Goal: Find specific page/section: Find specific page/section

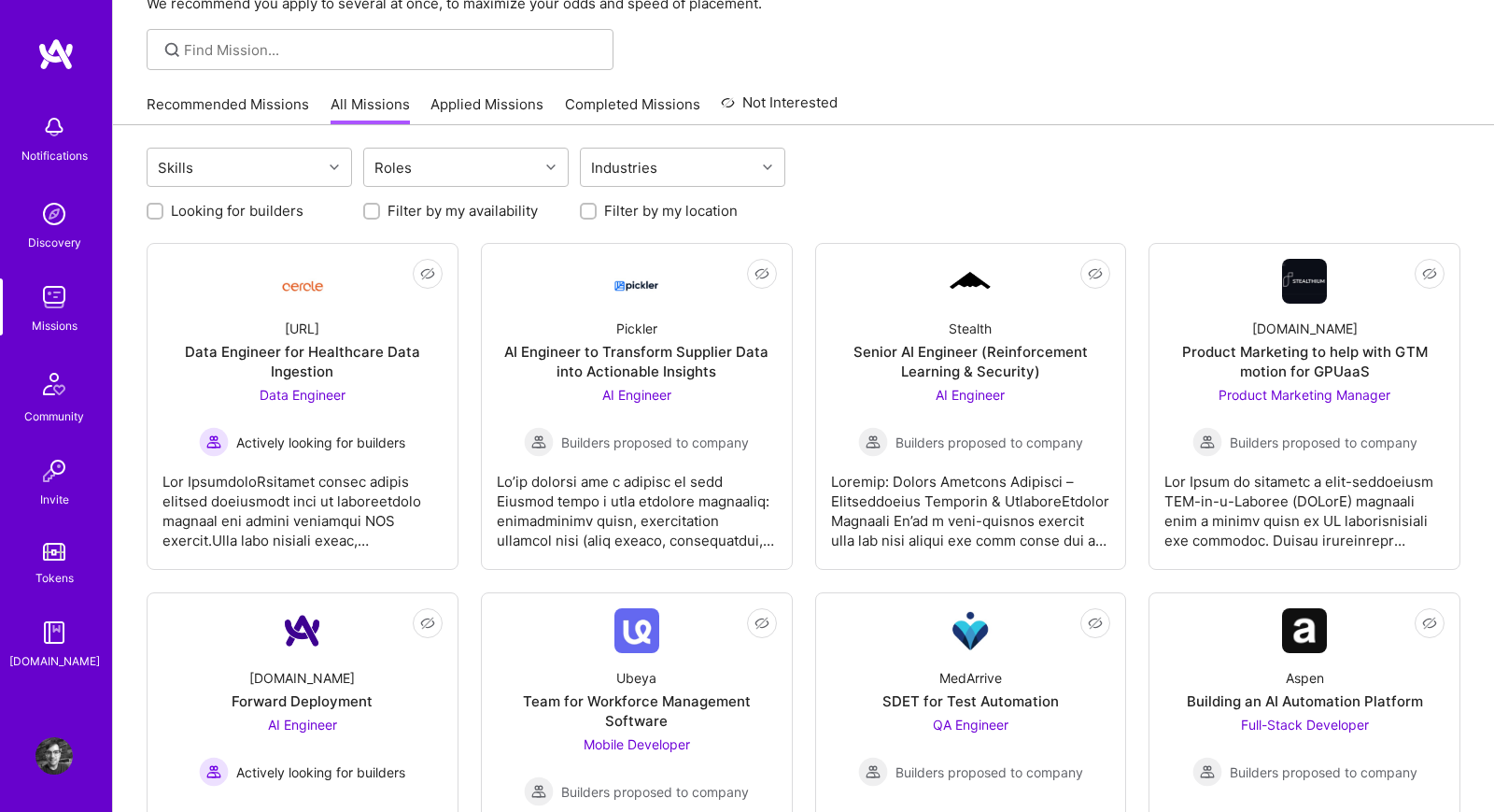
scroll to position [113, 0]
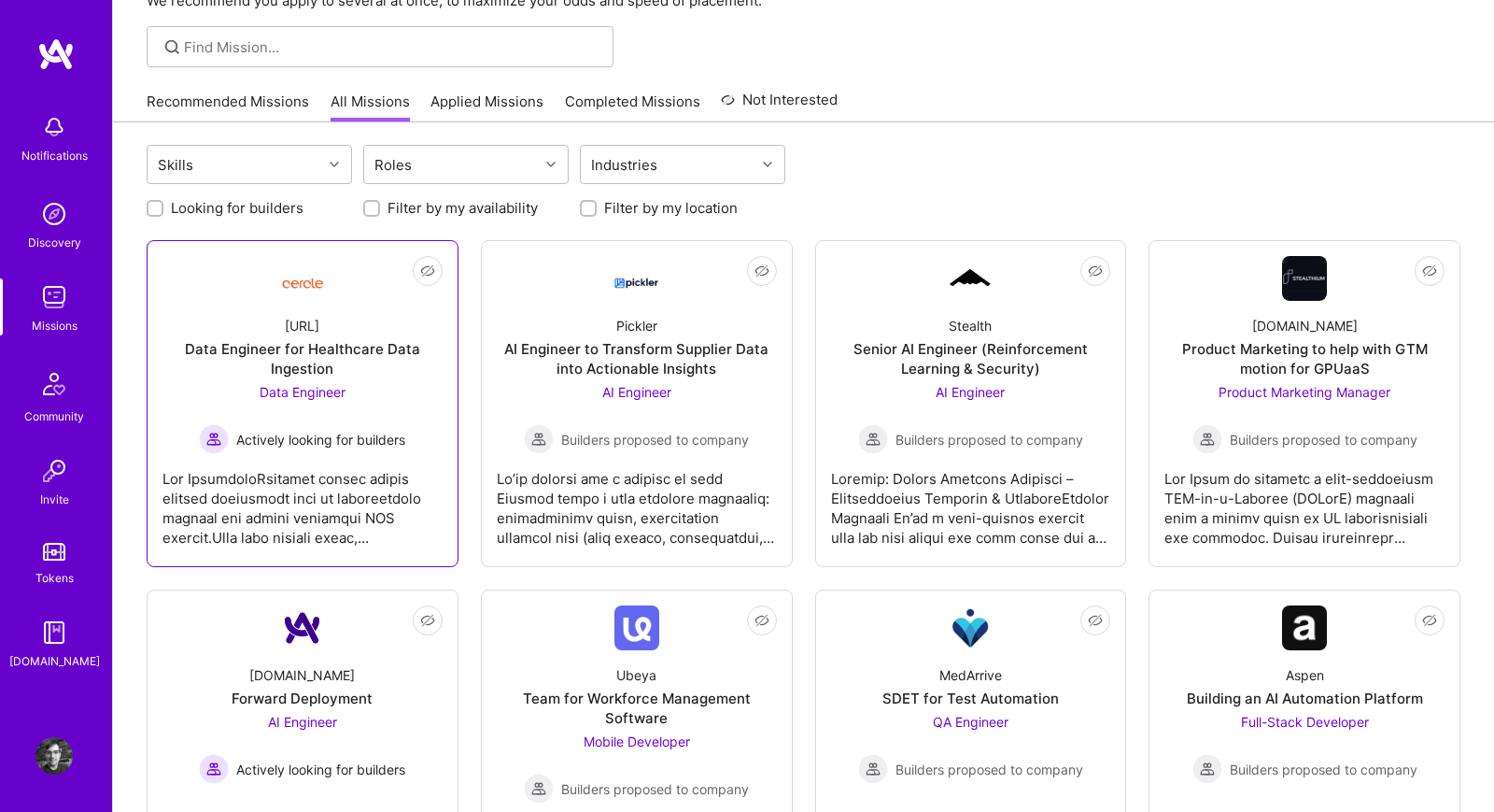
click at [324, 515] on div at bounding box center [302, 500] width 280 height 94
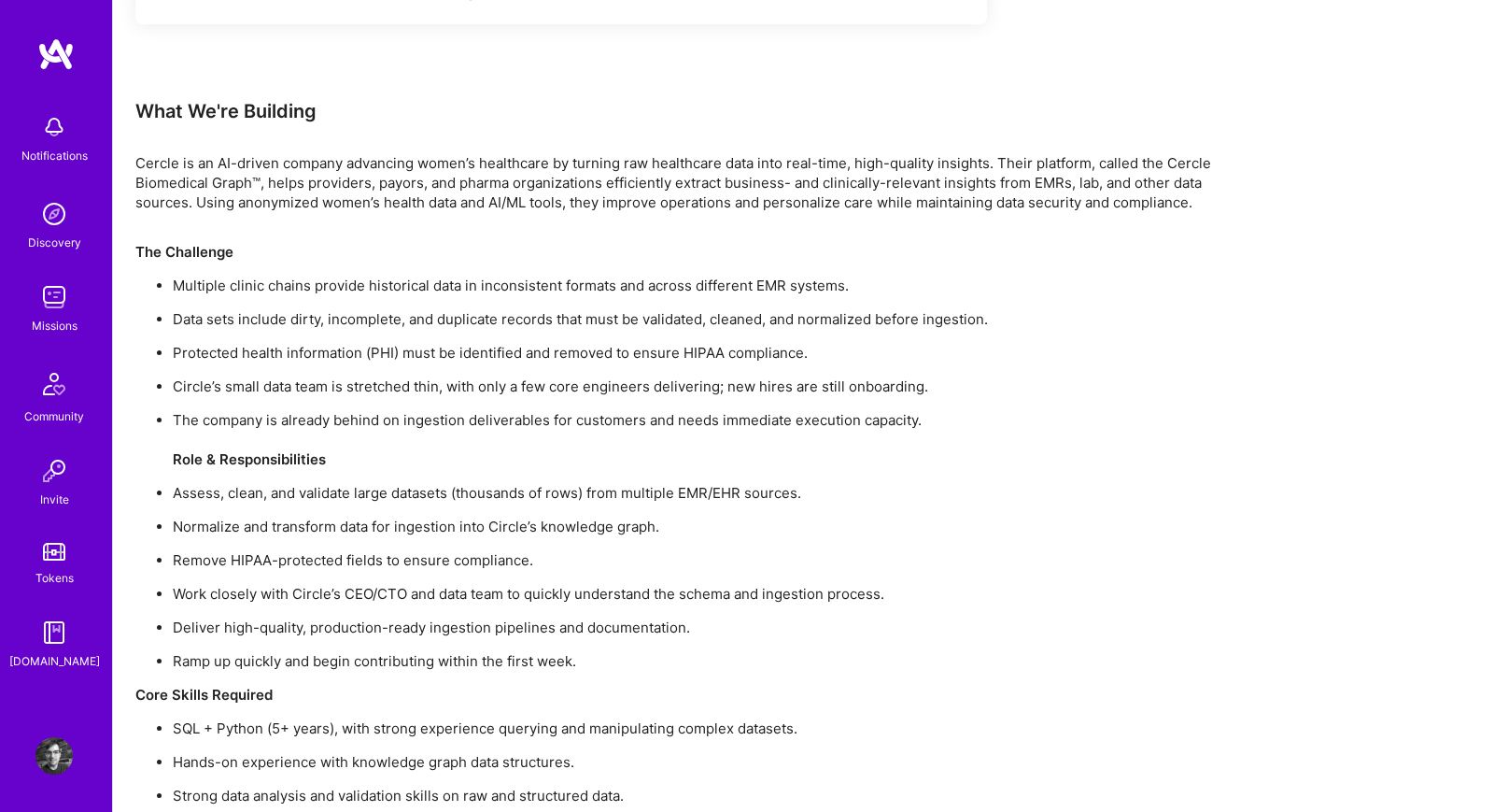
scroll to position [1297, 0]
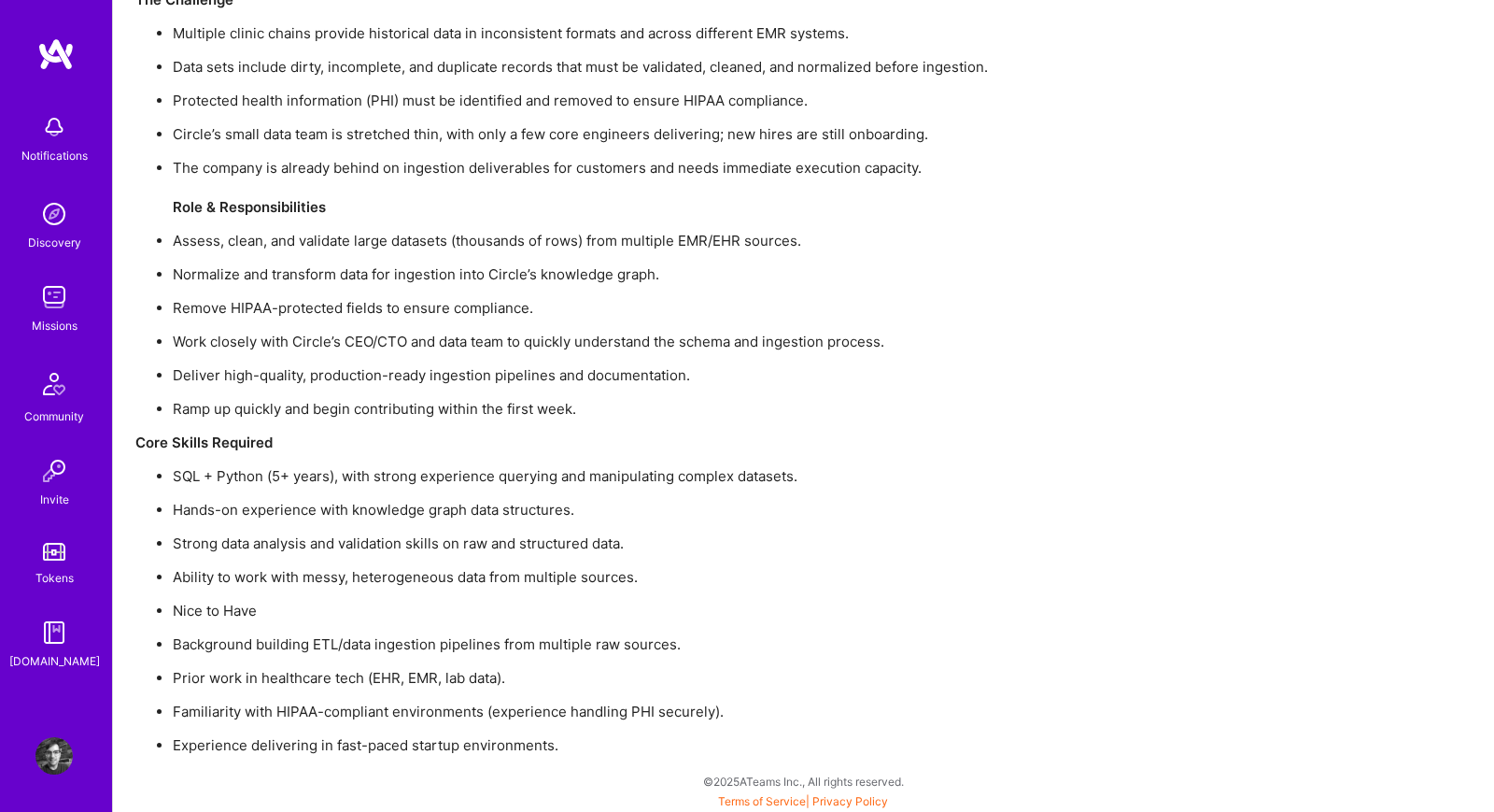
click at [53, 314] on img at bounding box center [54, 297] width 37 height 37
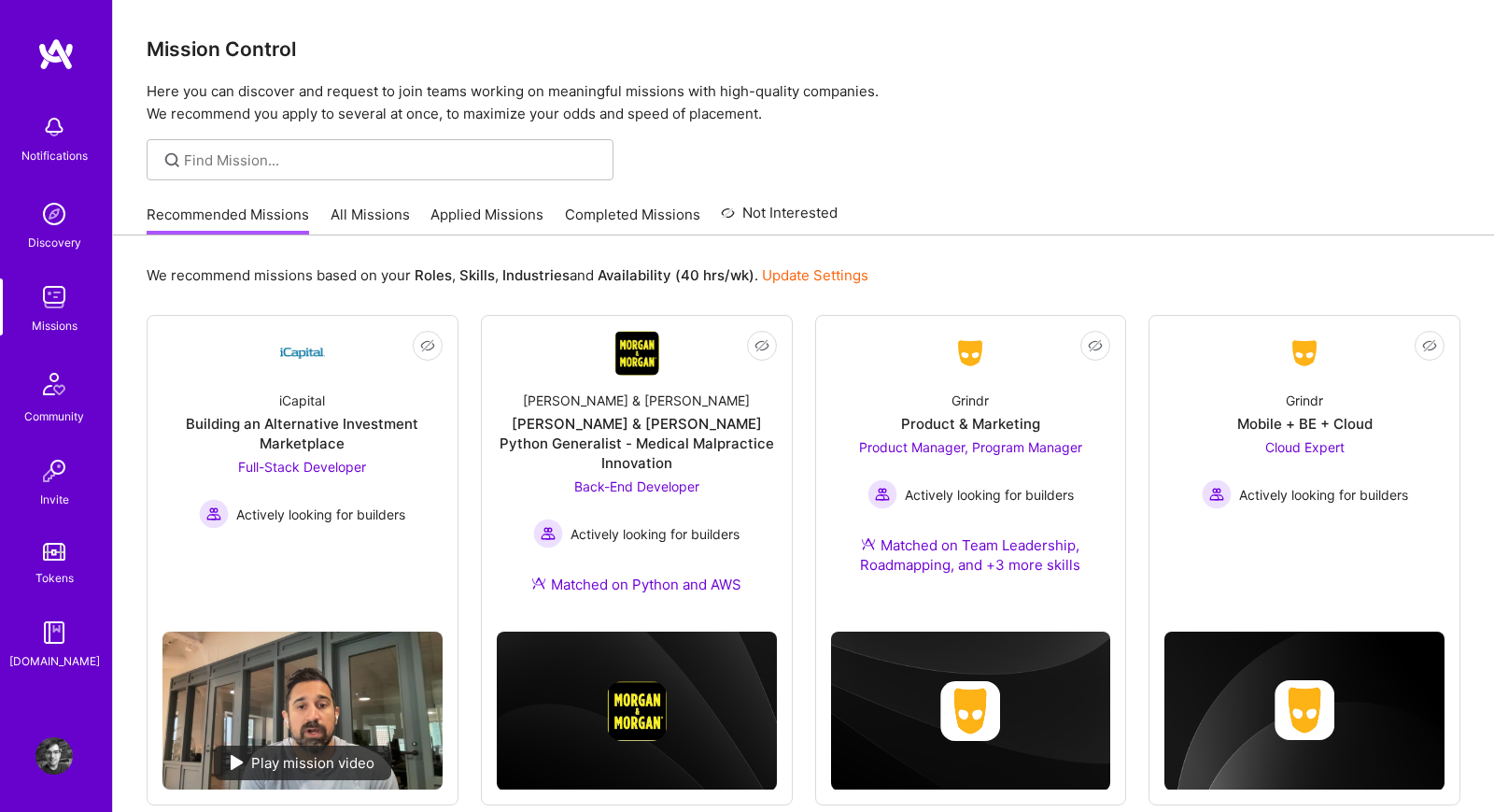
click at [348, 224] on link "All Missions" at bounding box center [369, 220] width 79 height 31
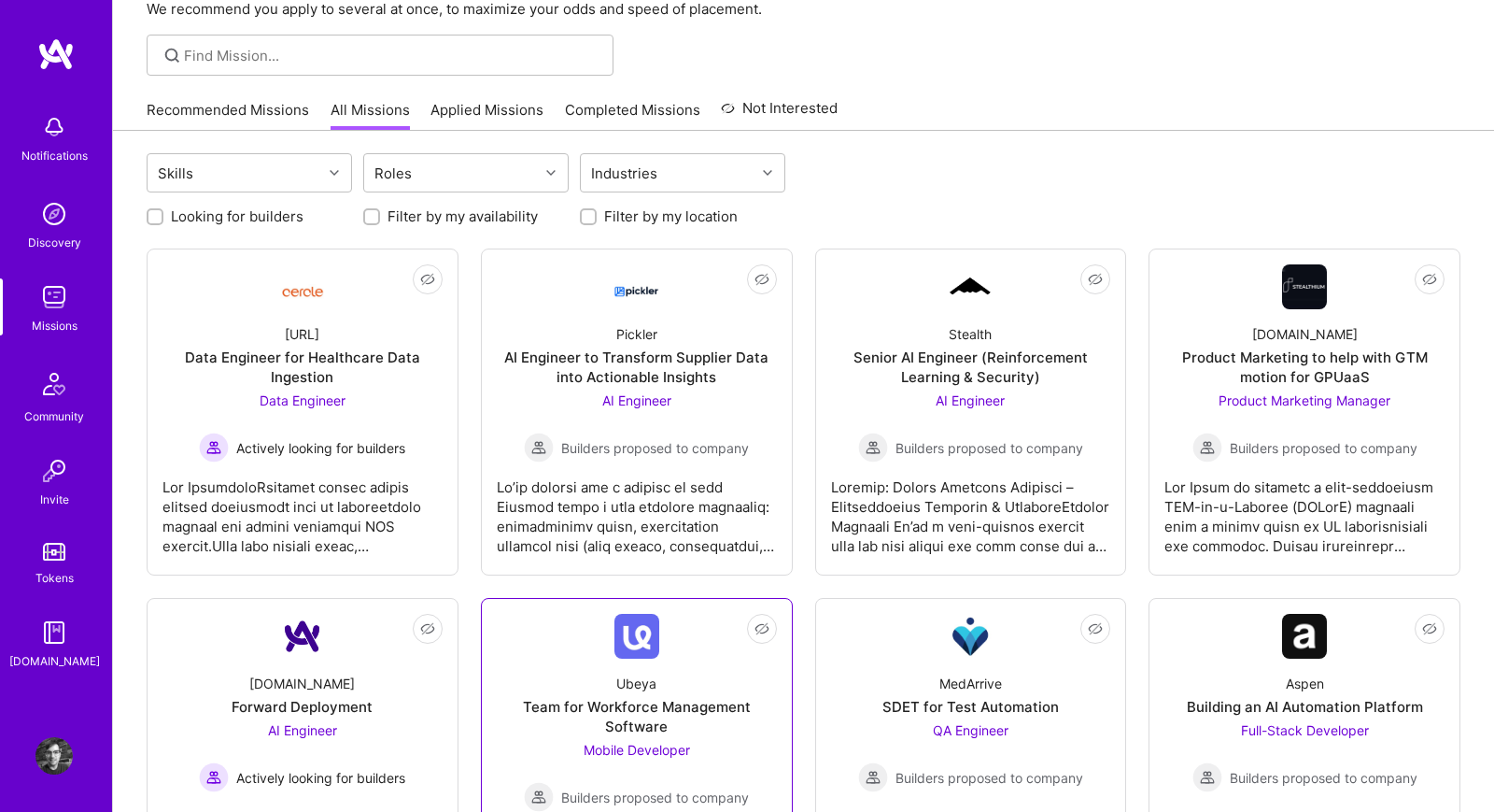
scroll to position [73, 0]
